Goal: Task Accomplishment & Management: Use online tool/utility

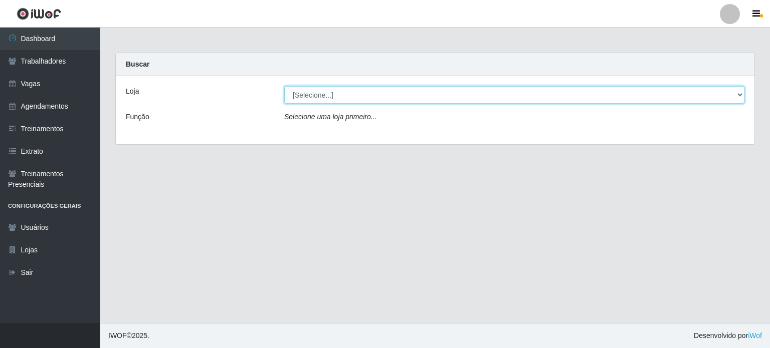
drag, startPoint x: 741, startPoint y: 96, endPoint x: 731, endPoint y: 98, distance: 10.2
click at [741, 96] on select "[Selecione...] BL Importadora" at bounding box center [514, 95] width 460 height 18
select select "259"
click at [284, 86] on select "[Selecione...] BL Importadora" at bounding box center [514, 95] width 460 height 18
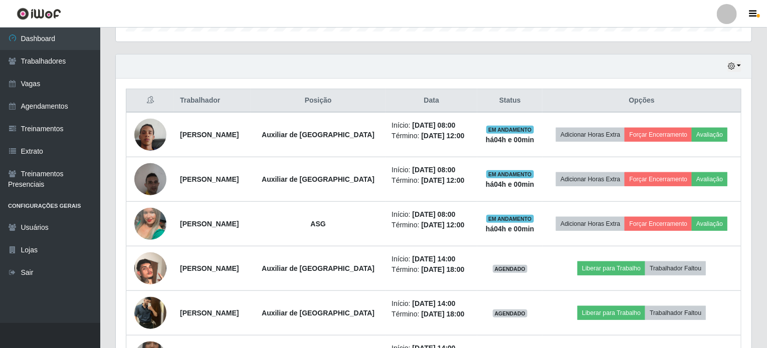
scroll to position [351, 0]
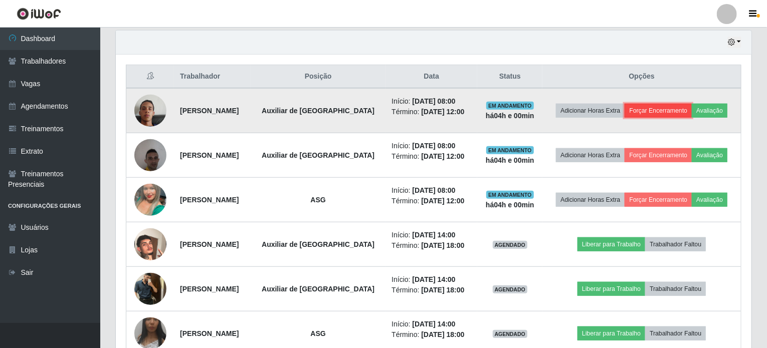
click at [650, 113] on button "Forçar Encerramento" at bounding box center [658, 111] width 67 height 14
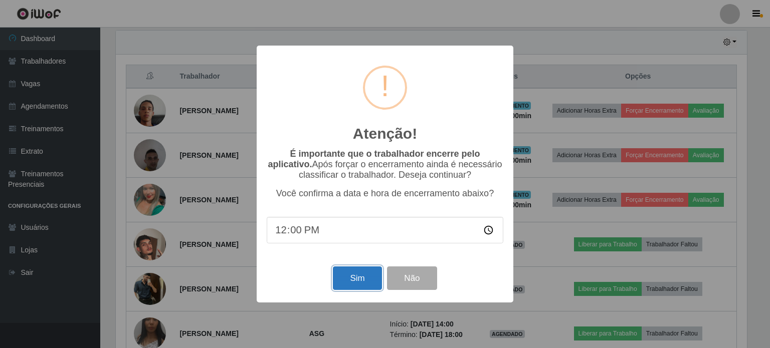
click at [353, 278] on button "Sim" at bounding box center [357, 279] width 49 height 24
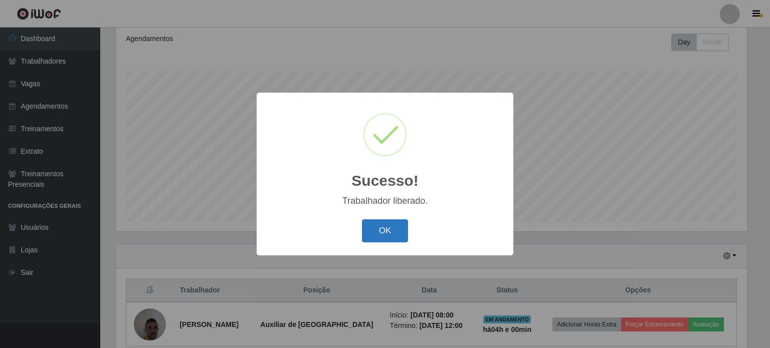
click at [407, 234] on button "OK" at bounding box center [385, 232] width 47 height 24
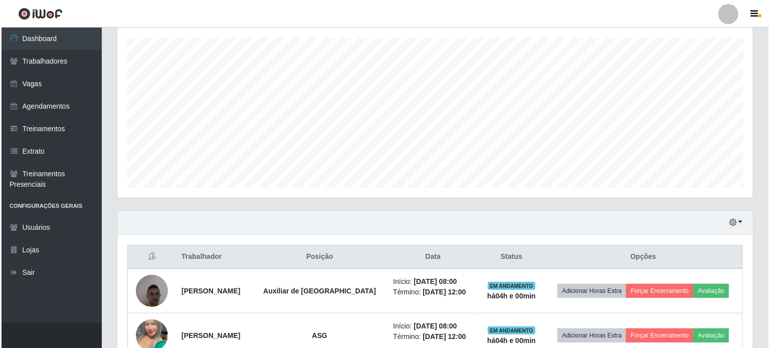
scroll to position [337, 0]
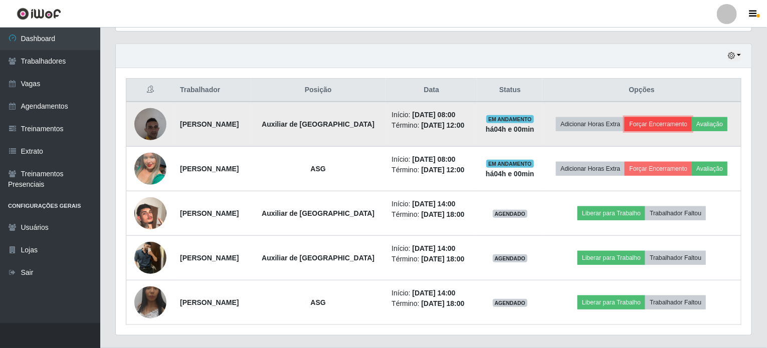
click at [665, 122] on button "Forçar Encerramento" at bounding box center [658, 124] width 67 height 14
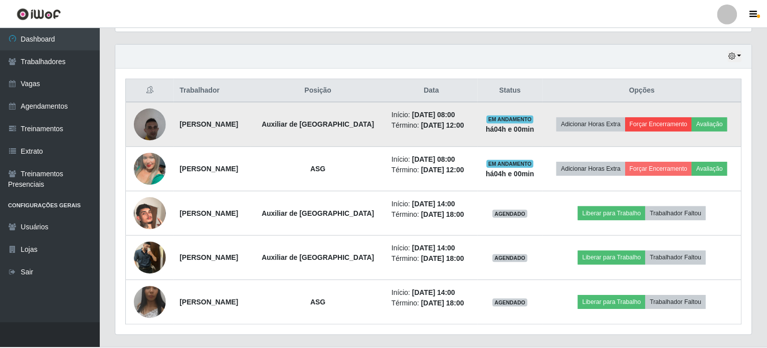
scroll to position [208, 632]
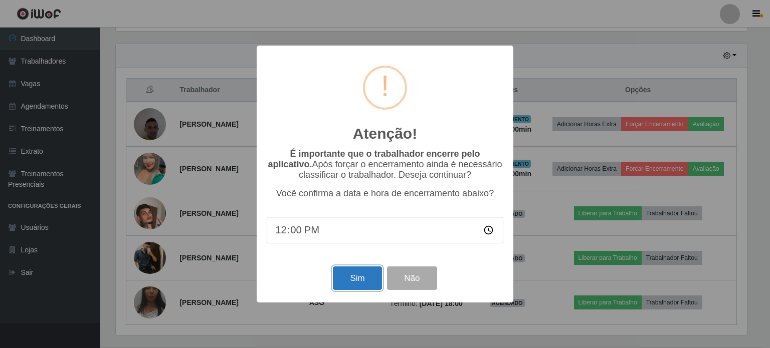
click at [342, 281] on button "Sim" at bounding box center [357, 279] width 49 height 24
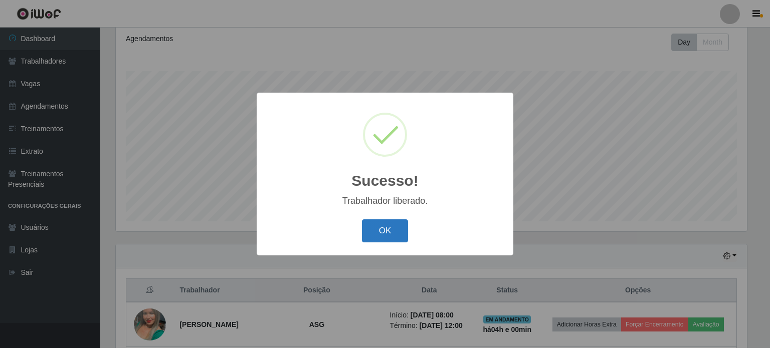
click at [382, 236] on button "OK" at bounding box center [385, 232] width 47 height 24
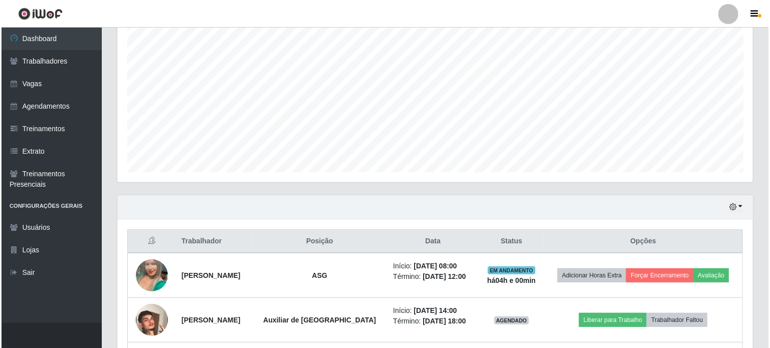
scroll to position [287, 0]
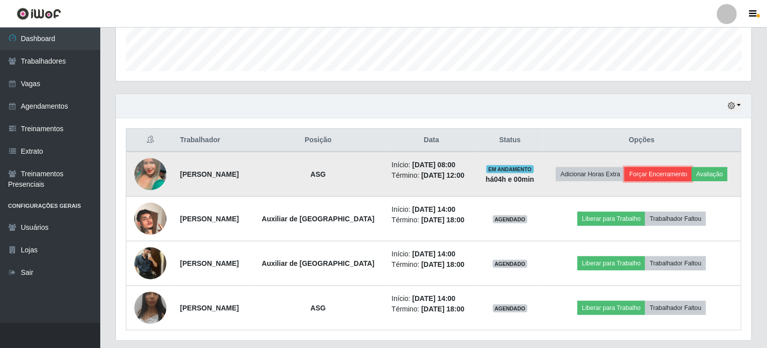
click at [650, 167] on button "Forçar Encerramento" at bounding box center [658, 174] width 67 height 14
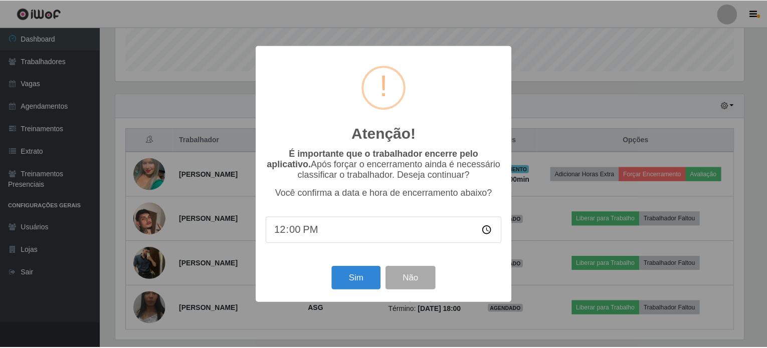
scroll to position [208, 632]
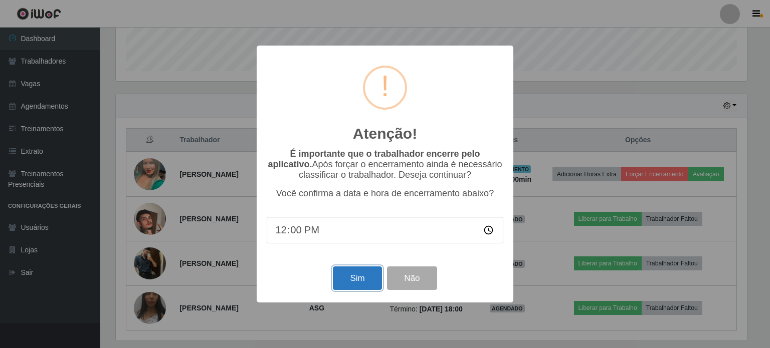
click at [361, 277] on button "Sim" at bounding box center [357, 279] width 49 height 24
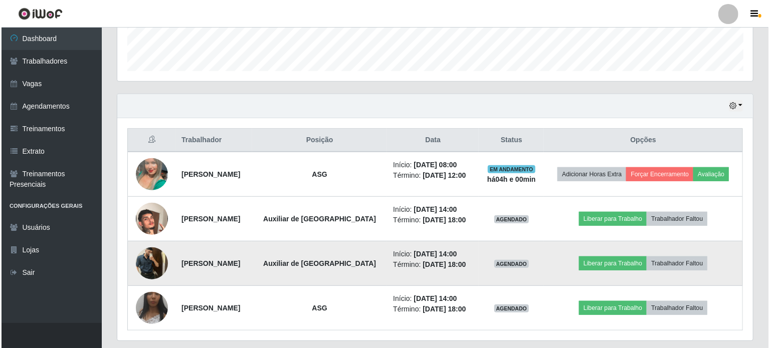
scroll to position [0, 0]
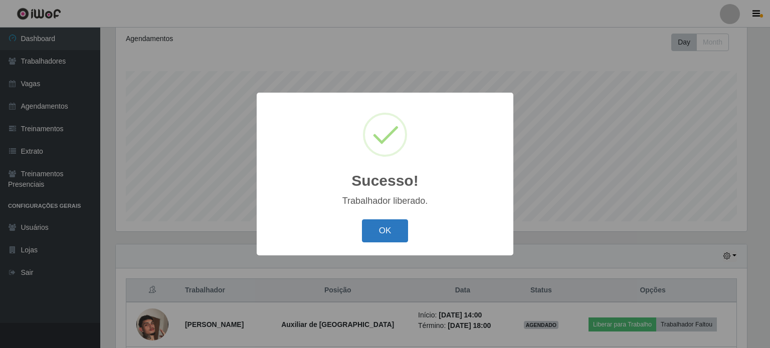
click at [393, 235] on button "OK" at bounding box center [385, 232] width 47 height 24
